Goal: Navigation & Orientation: Find specific page/section

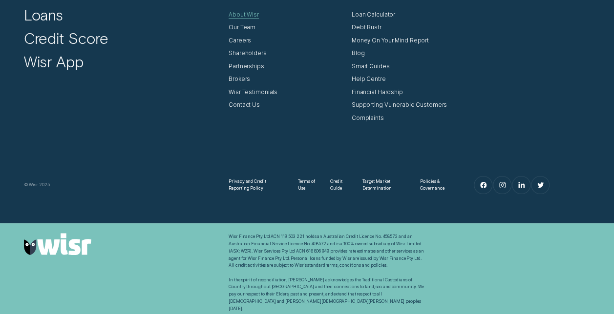
click at [249, 14] on div "About Wisr" at bounding box center [244, 14] width 30 height 7
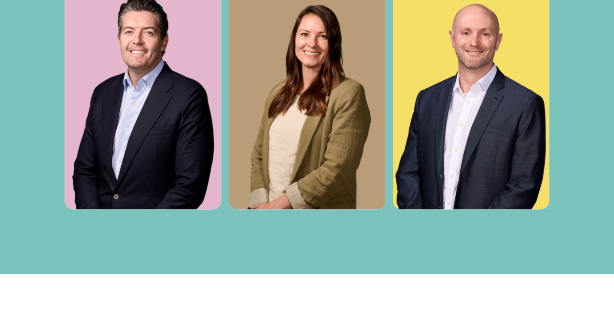
scroll to position [2586, 0]
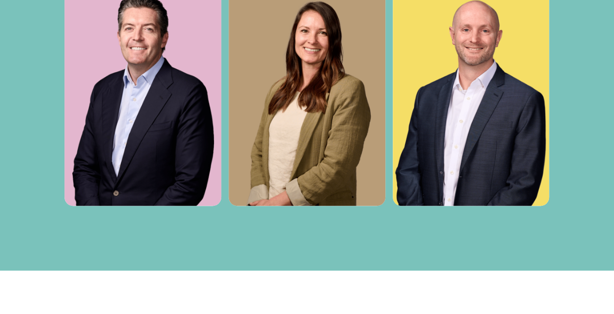
click at [181, 176] on img at bounding box center [142, 88] width 157 height 235
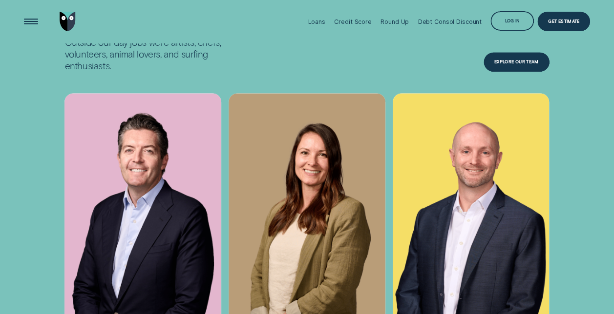
scroll to position [2464, 0]
click at [511, 65] on div "Explore Our Team" at bounding box center [516, 64] width 44 height 4
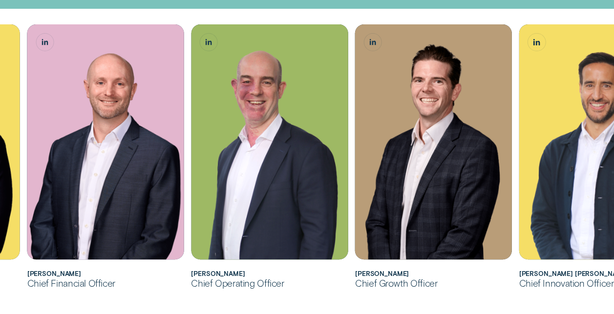
scroll to position [271, 0]
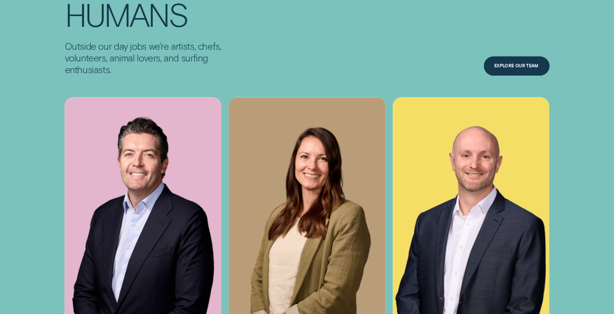
scroll to position [2443, 0]
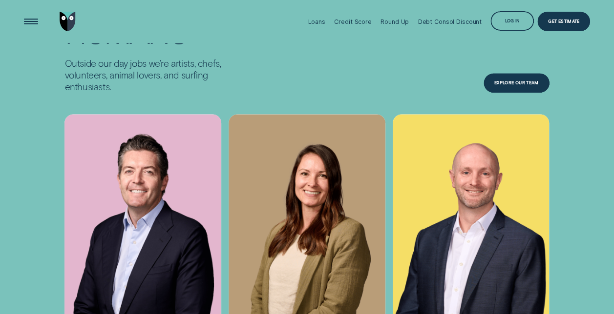
click at [521, 86] on div "Explore Our Team" at bounding box center [516, 84] width 44 height 4
